Goal: Information Seeking & Learning: Learn about a topic

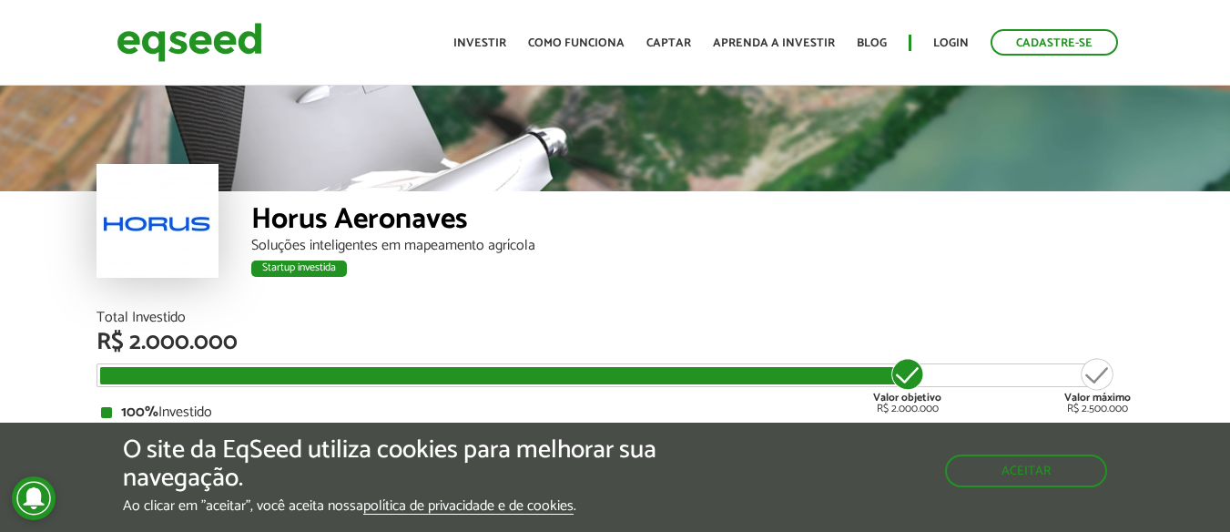
click at [288, 214] on div "Horus Aeronaves" at bounding box center [692, 222] width 883 height 34
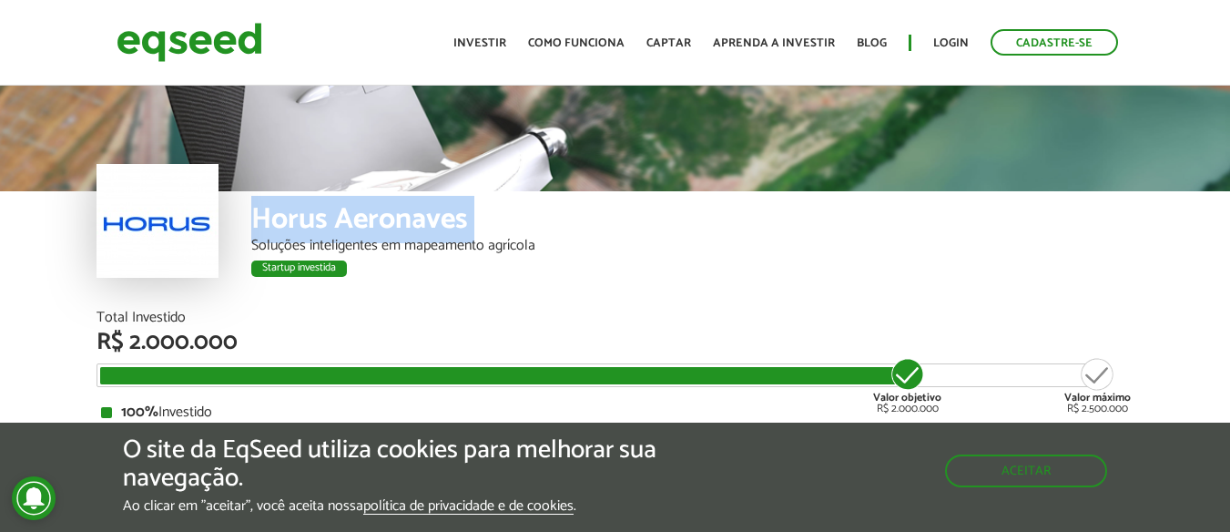
click at [288, 214] on div "Horus Aeronaves" at bounding box center [692, 222] width 883 height 34
click at [188, 30] on img at bounding box center [190, 42] width 146 height 48
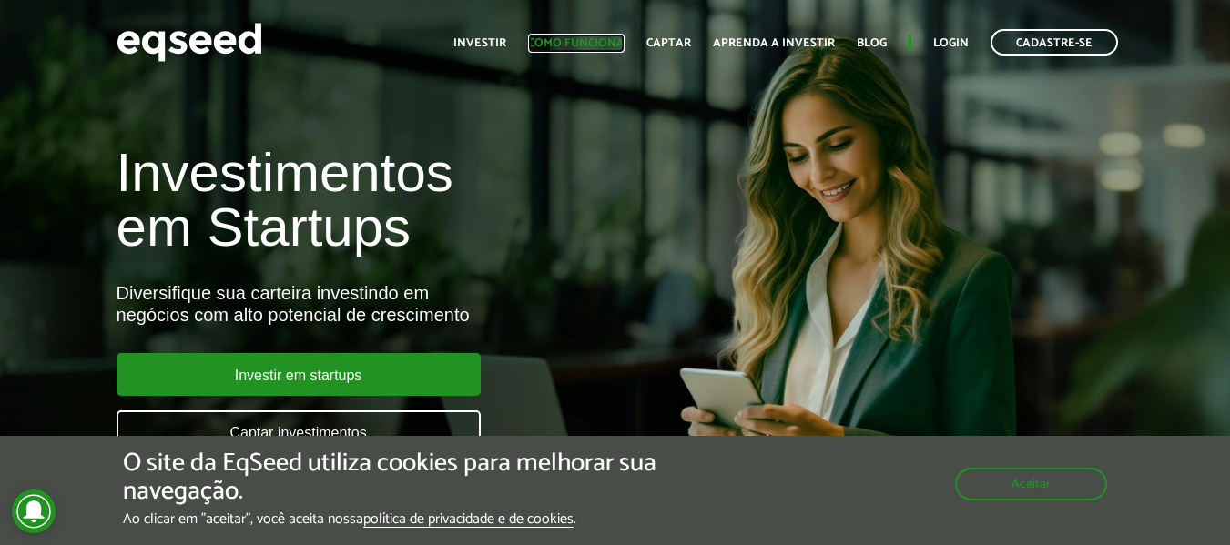
click at [591, 40] on link "Como funciona" at bounding box center [576, 43] width 96 height 12
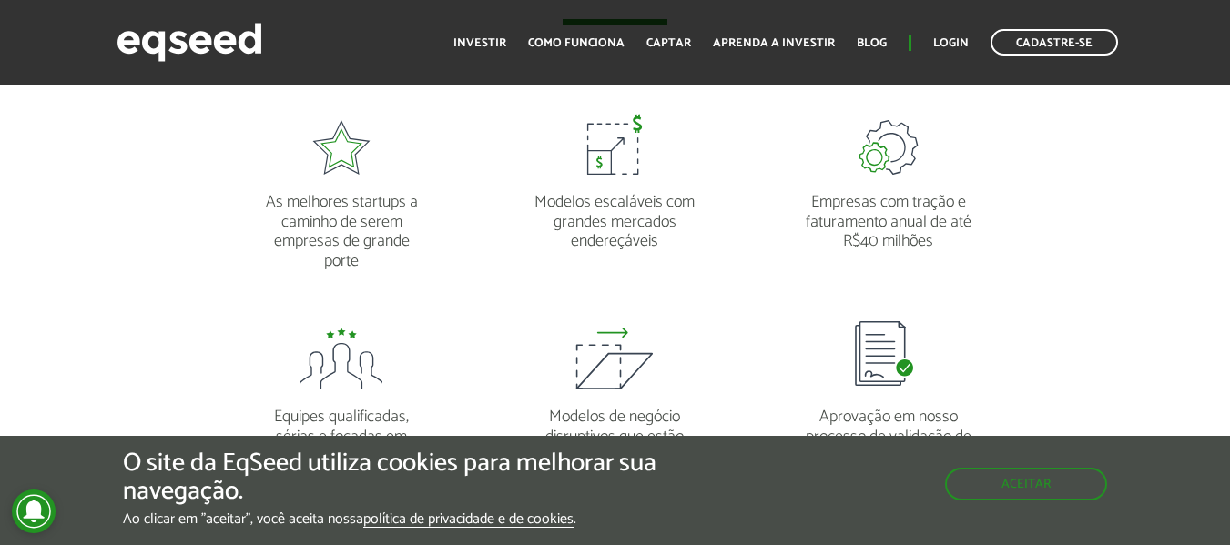
scroll to position [1456, 0]
click at [684, 46] on link "Captar" at bounding box center [668, 43] width 45 height 12
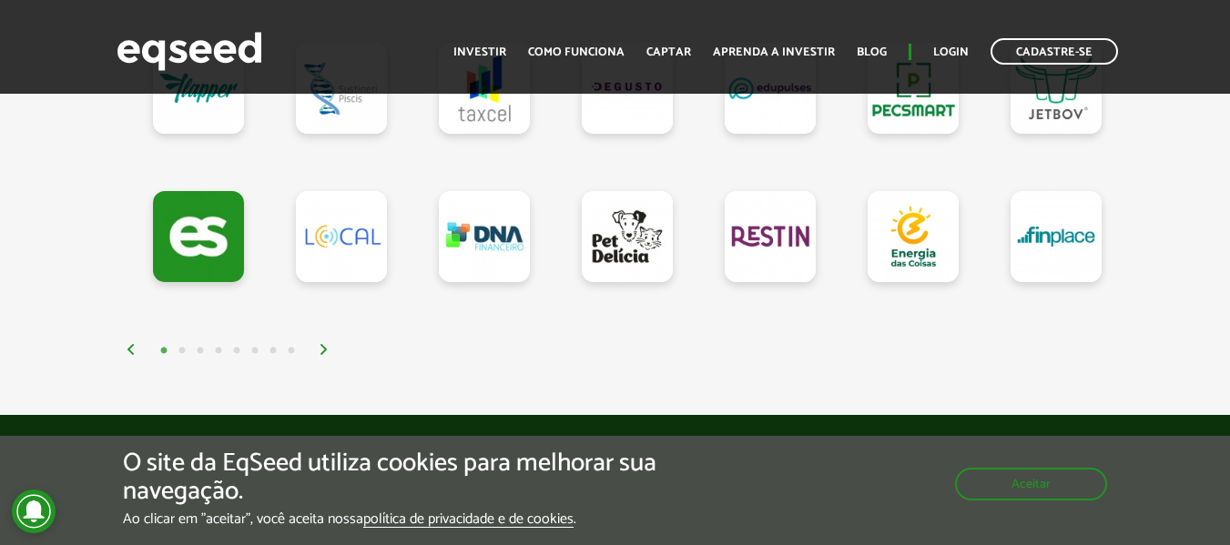
scroll to position [1893, 0]
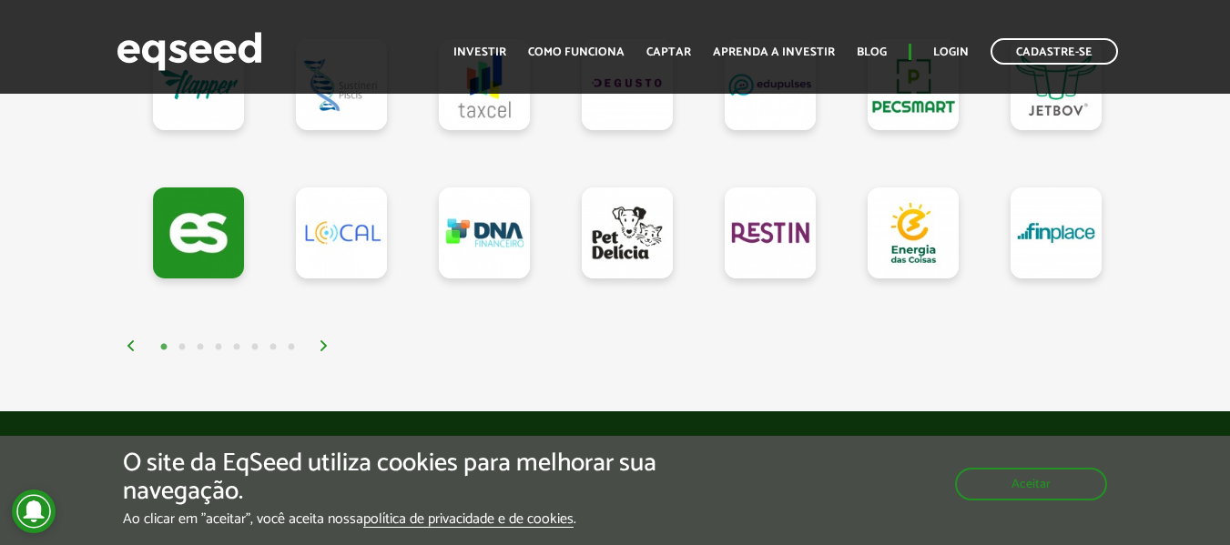
click at [184, 352] on button "2" at bounding box center [182, 348] width 18 height 18
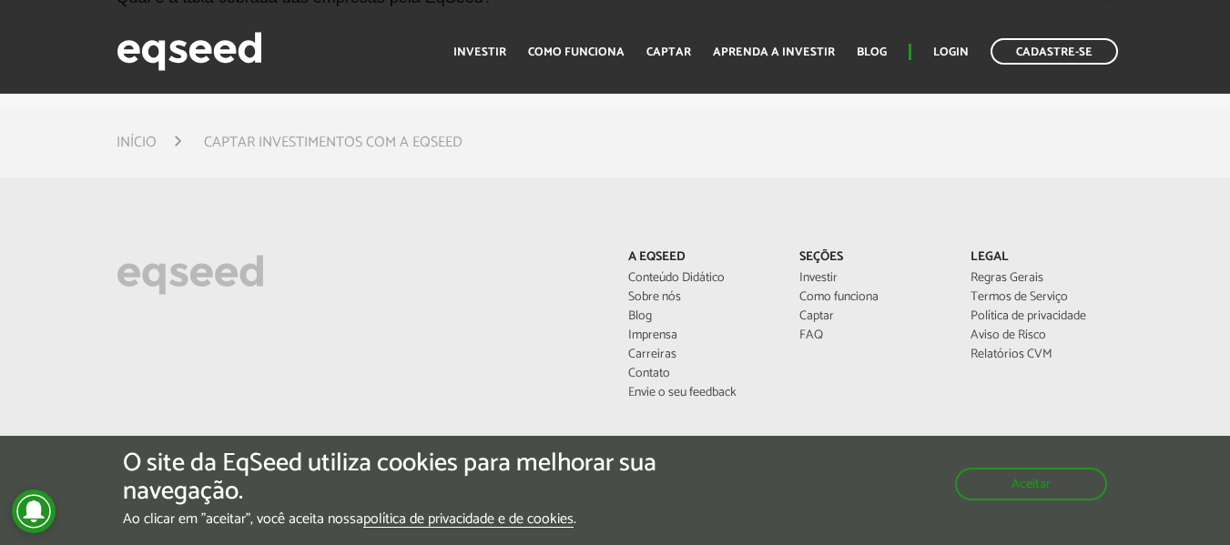
scroll to position [5461, 0]
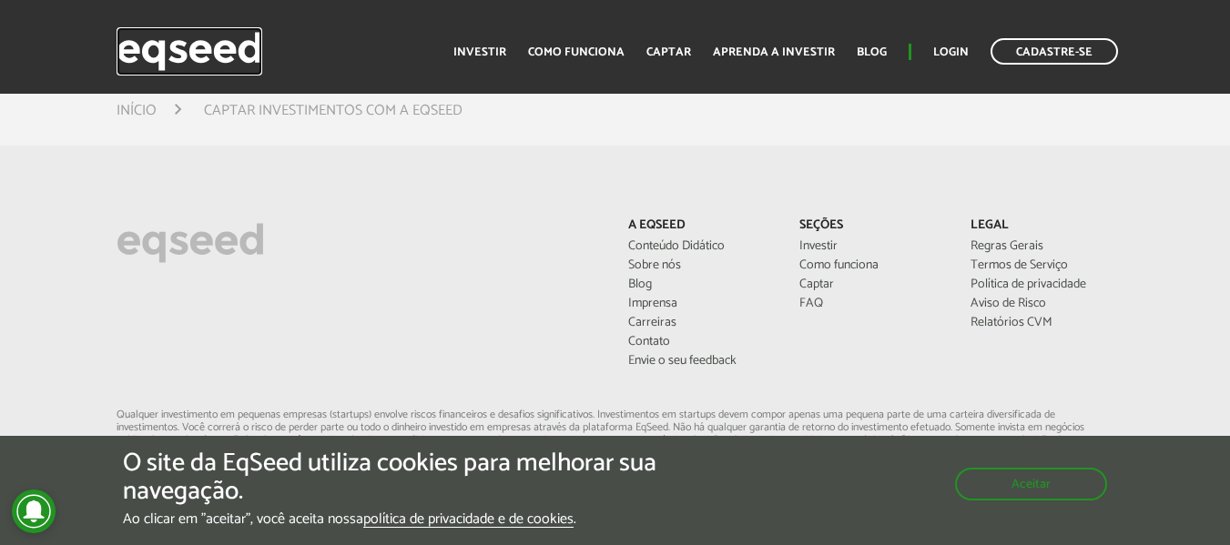
click at [177, 46] on img at bounding box center [190, 51] width 146 height 48
